Goal: Task Accomplishment & Management: Use online tool/utility

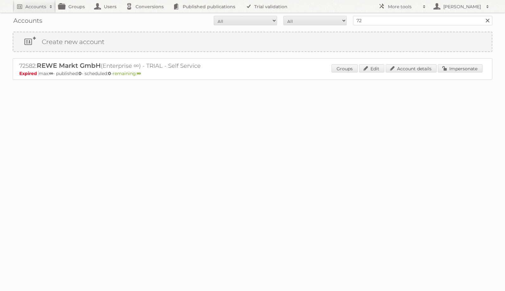
type input "7"
type input "essentra"
click at [483, 16] on input "Search" at bounding box center [488, 21] width 10 height 10
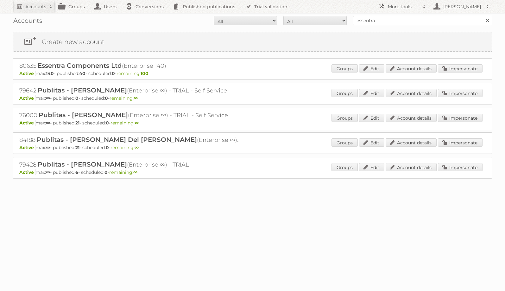
click at [21, 67] on h2 "80635: Essentra Components Ltd (Enterprise 140)" at bounding box center [130, 66] width 222 height 8
copy h2 "80635"
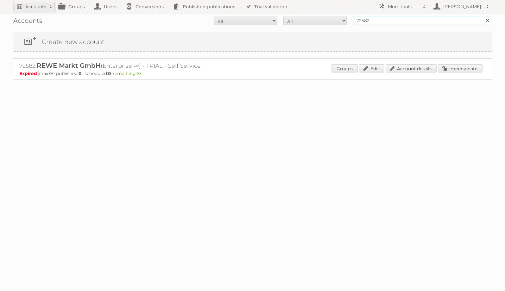
click at [380, 20] on input "72582" at bounding box center [422, 21] width 139 height 10
type input "[PERSON_NAME]"
click at [483, 16] on input "Search" at bounding box center [488, 21] width 10 height 10
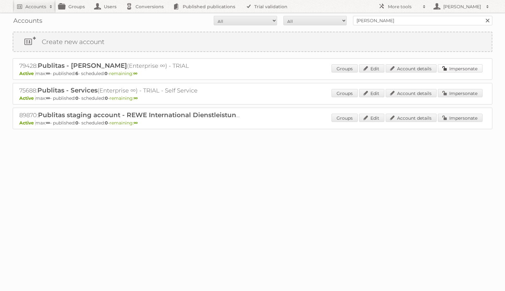
click at [468, 71] on link "Impersonate" at bounding box center [460, 68] width 45 height 8
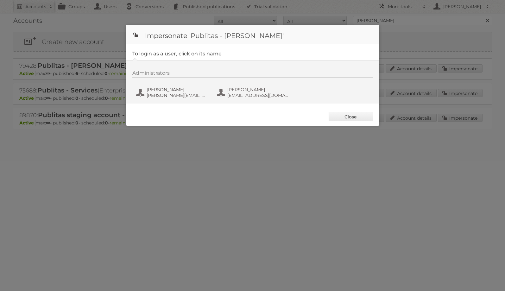
click at [188, 85] on div "Administrators Danielius Antanavicius danielius@publitas.com Danielius Antanavi…" at bounding box center [255, 85] width 247 height 30
click at [182, 89] on span "Danielius Antanavicius" at bounding box center [177, 90] width 61 height 6
